Goal: Information Seeking & Learning: Learn about a topic

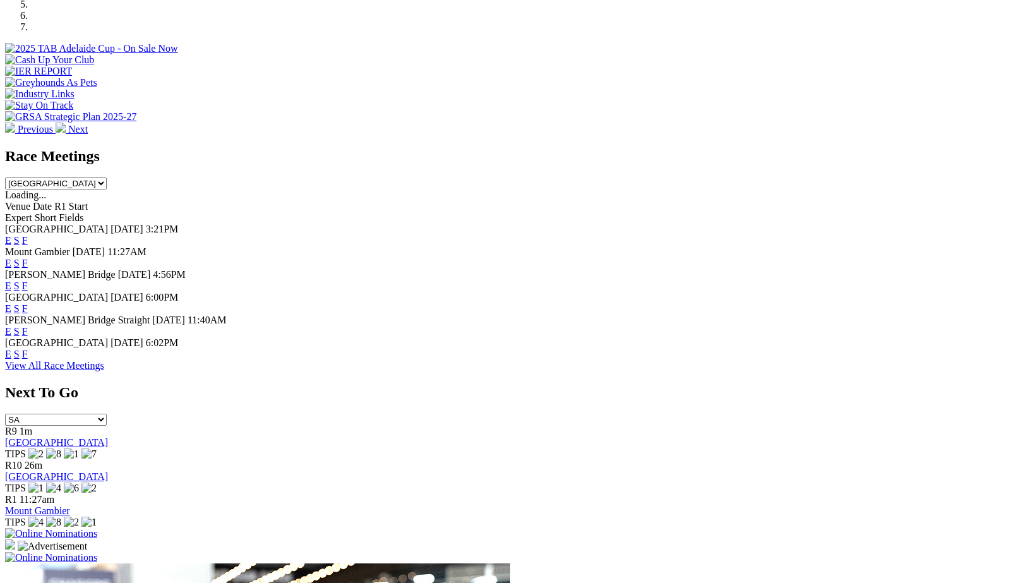
scroll to position [447, 0]
click at [28, 325] on link "F" at bounding box center [25, 330] width 6 height 11
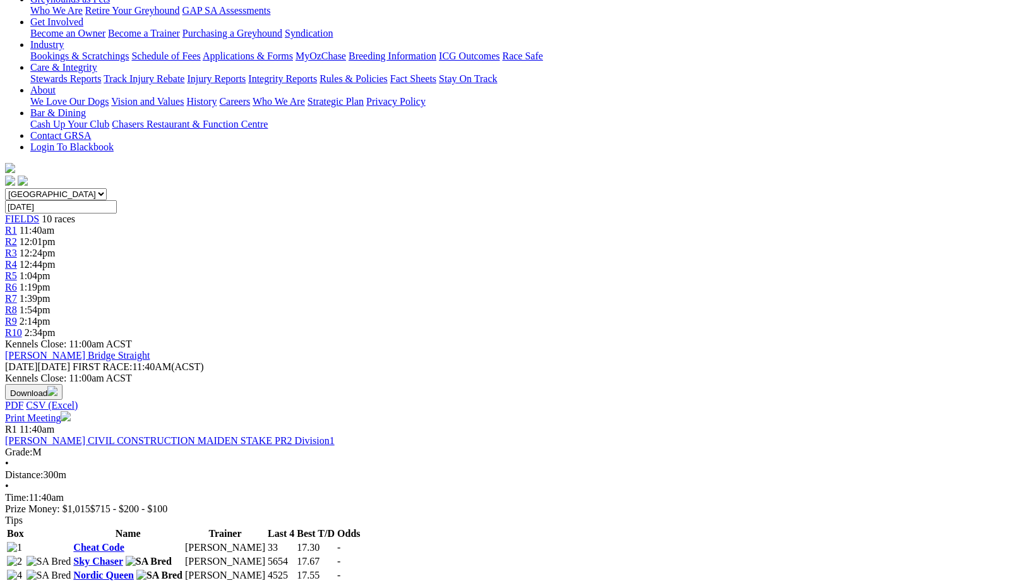
scroll to position [224, 1]
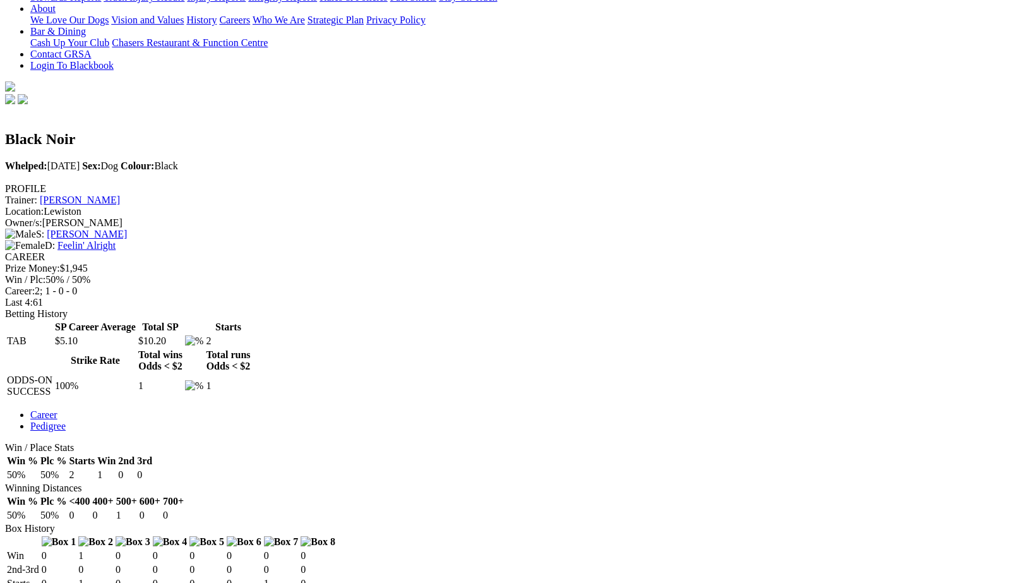
scroll to position [304, 0]
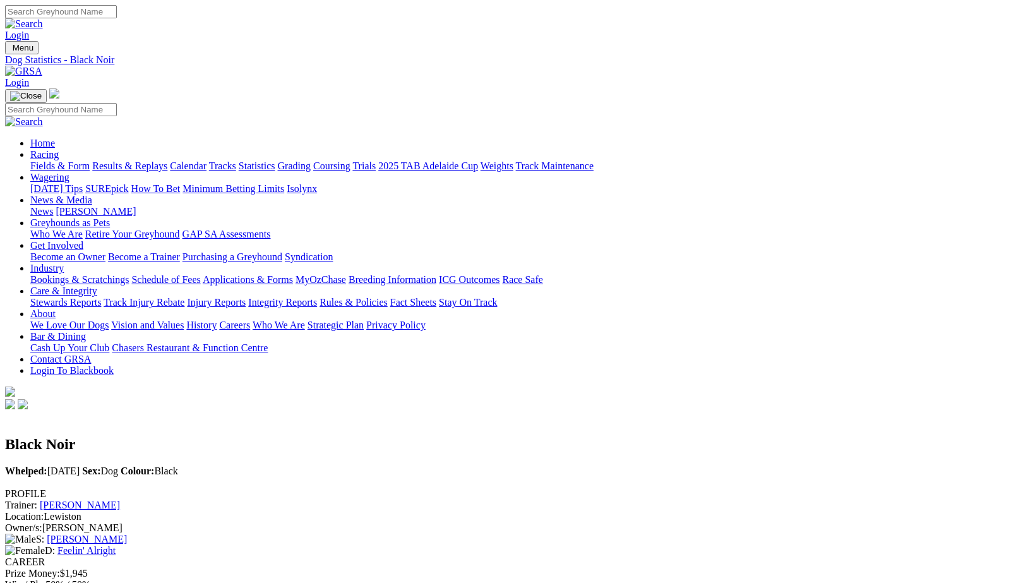
scroll to position [0, 0]
click at [317, 297] on link "Integrity Reports" at bounding box center [282, 302] width 69 height 11
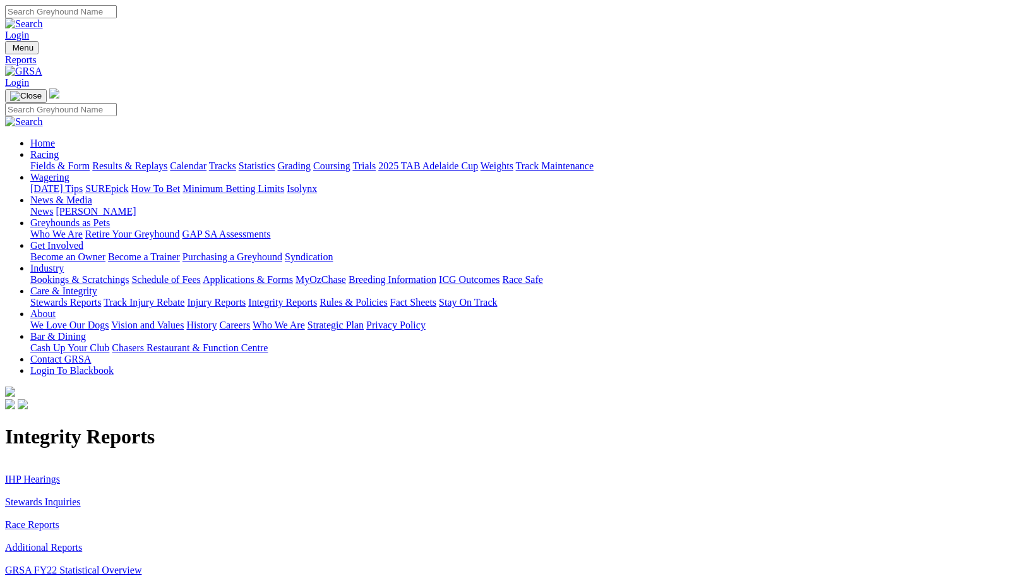
click at [81, 497] on link "Stewards Inquiries" at bounding box center [43, 502] width 76 height 11
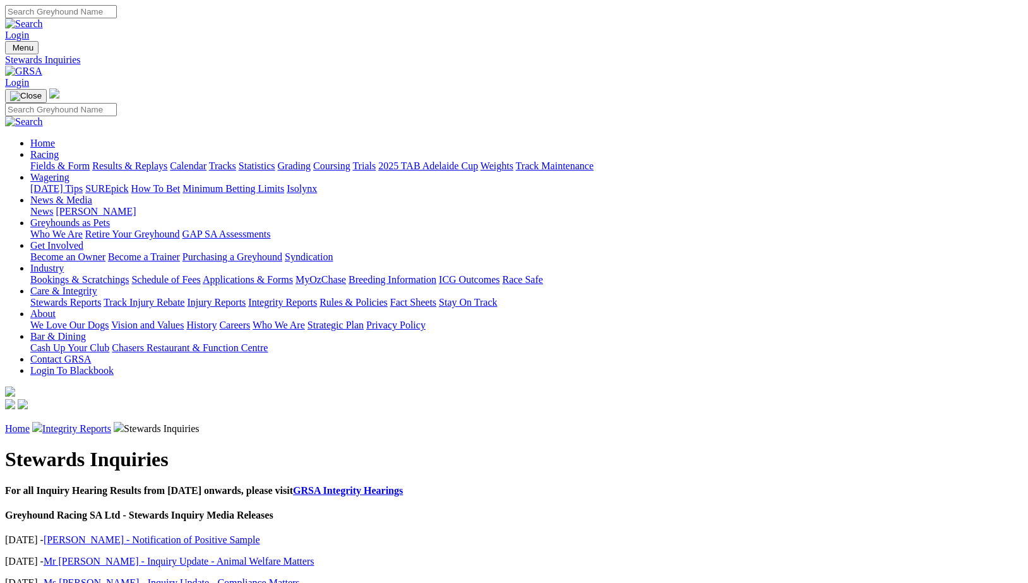
click at [101, 297] on link "Stewards Reports" at bounding box center [65, 302] width 71 height 11
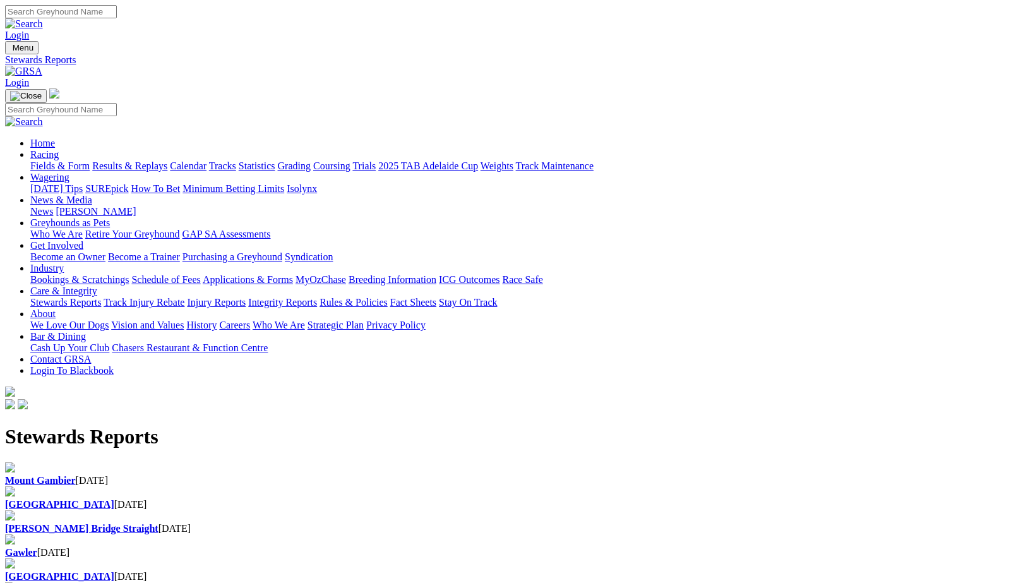
click at [114, 499] on b "[GEOGRAPHIC_DATA]" at bounding box center [59, 504] width 109 height 11
